Goal: Task Accomplishment & Management: Use online tool/utility

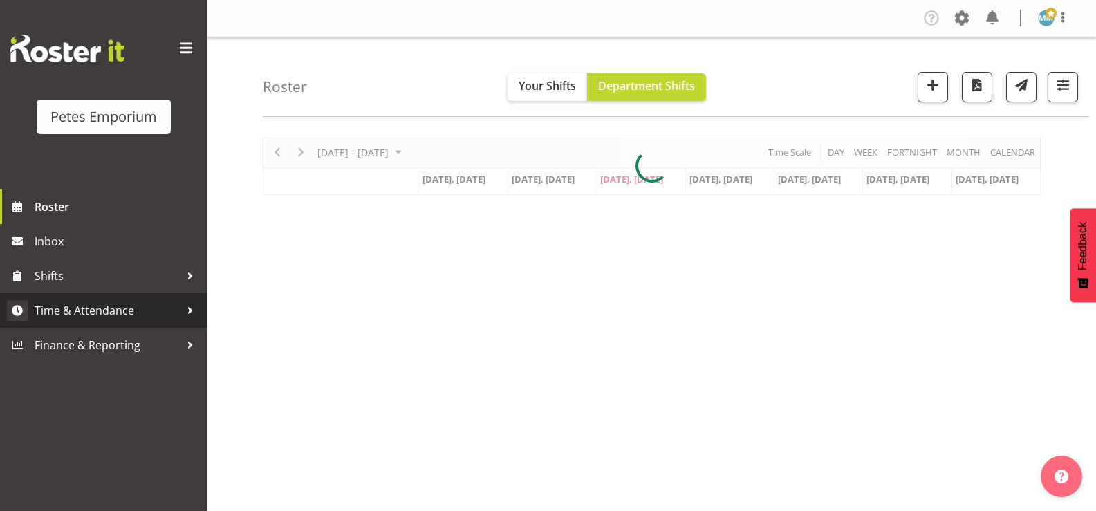
click at [120, 312] on span "Time & Attendance" at bounding box center [107, 310] width 145 height 21
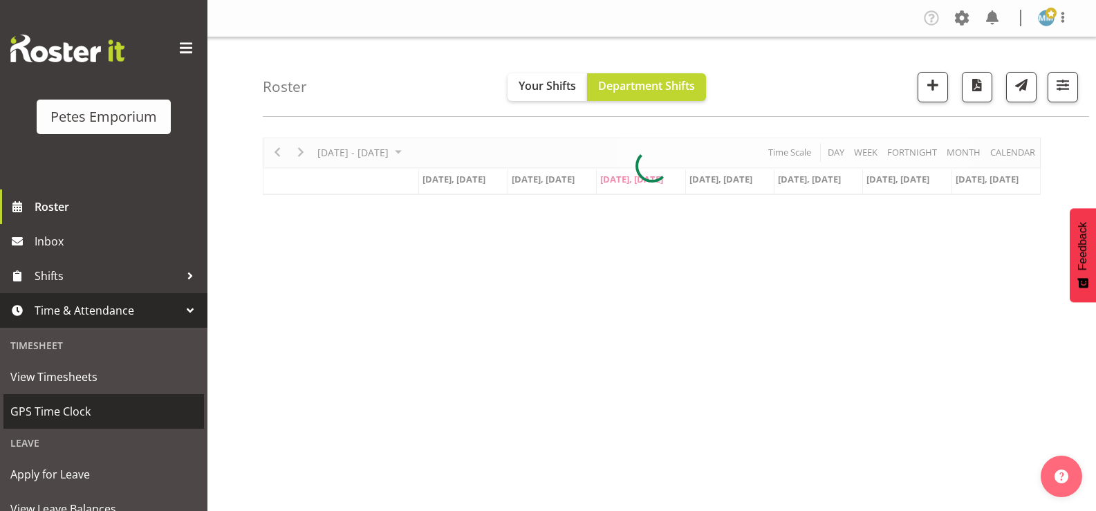
click at [81, 409] on span "GPS Time Clock" at bounding box center [103, 411] width 187 height 21
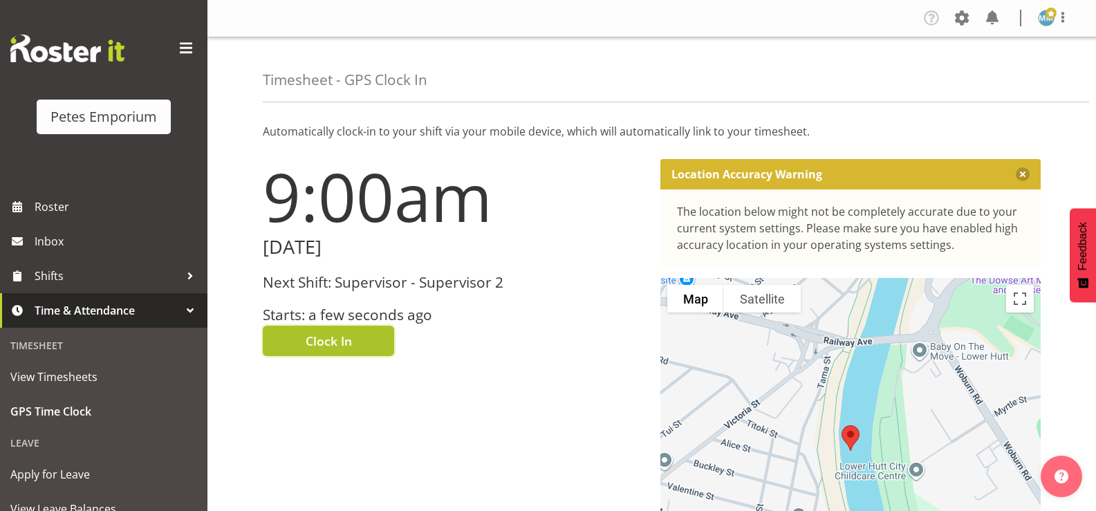
click at [332, 331] on button "Clock In" at bounding box center [328, 341] width 131 height 30
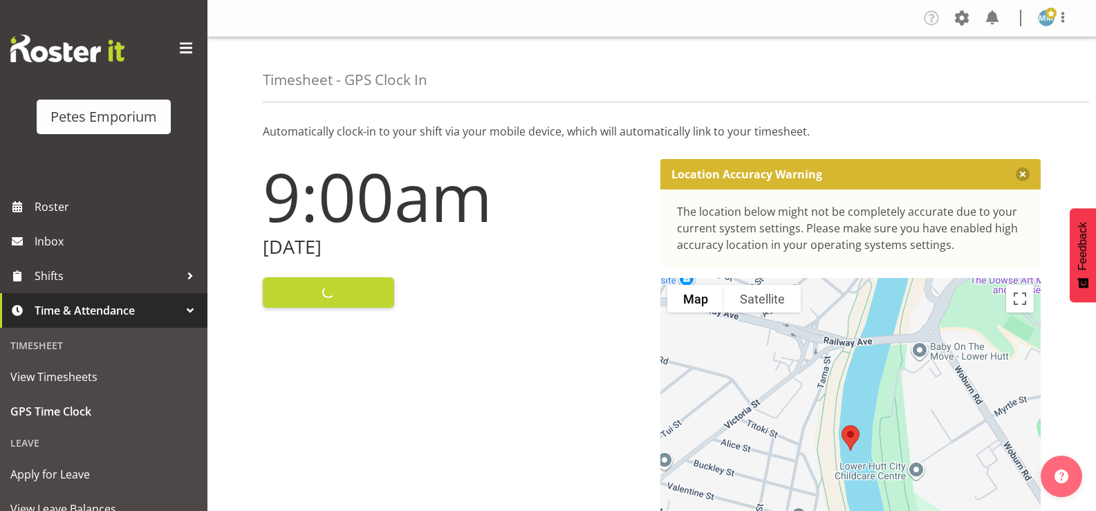
click at [1047, 13] on span at bounding box center [1050, 13] width 11 height 11
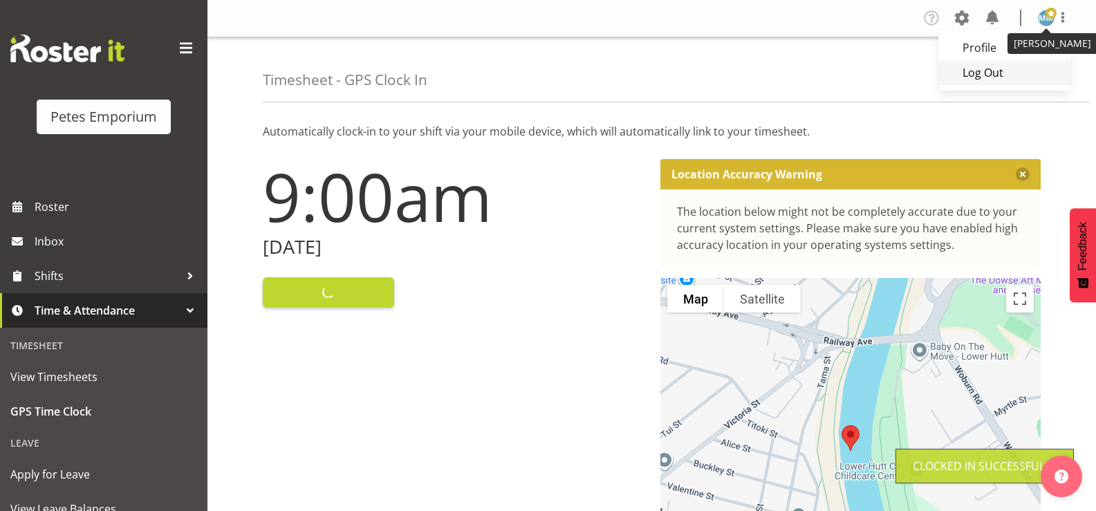
click at [984, 85] on link "Log Out" at bounding box center [1004, 72] width 133 height 25
